Goal: Check status: Check status

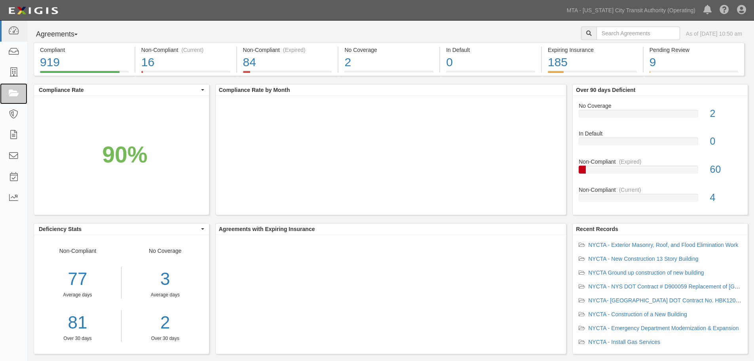
click at [13, 96] on icon at bounding box center [13, 93] width 11 height 9
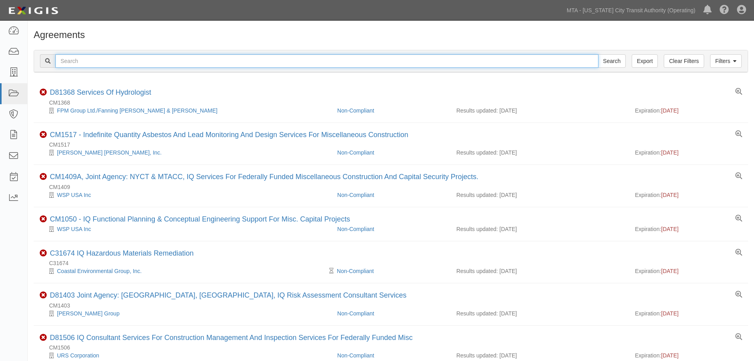
click at [109, 61] on input "text" at bounding box center [326, 60] width 543 height 13
type input "INS1509"
click at [598, 54] on input "Search" at bounding box center [612, 60] width 28 height 13
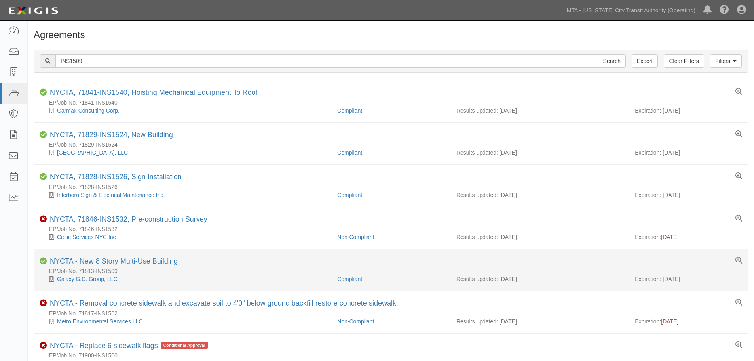
click at [141, 255] on li "Compliant NYCTA - New 8 Story Multi-Use Building EP/Job No. 71813-INS1509 Galax…" at bounding box center [391, 270] width 715 height 42
click at [141, 257] on link "NYCTA - New 8 Story Multi-Use Building" at bounding box center [114, 261] width 128 height 8
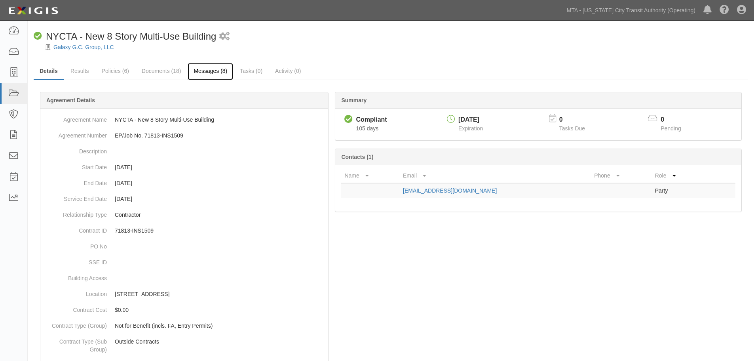
click at [205, 74] on link "Messages (8)" at bounding box center [211, 71] width 46 height 17
click at [214, 70] on link "Messages (8)" at bounding box center [211, 71] width 46 height 17
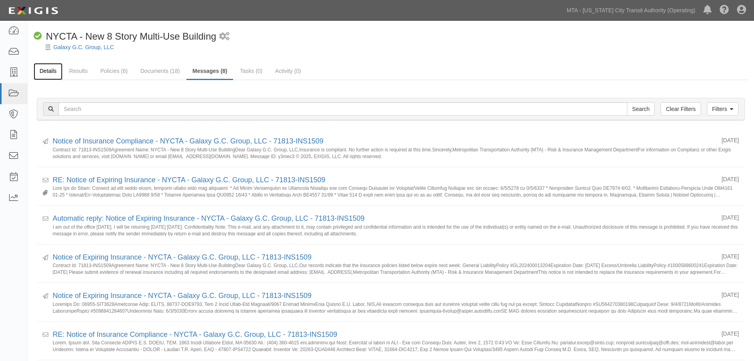
click at [49, 73] on link "Details" at bounding box center [48, 71] width 29 height 17
